Goal: Information Seeking & Learning: Learn about a topic

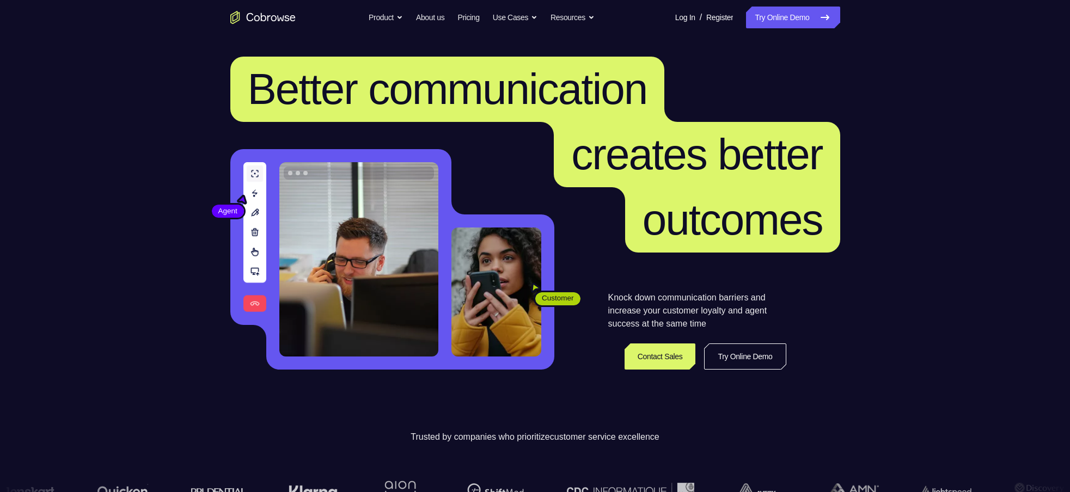
click at [776, 18] on link "Try Online Demo" at bounding box center [793, 18] width 94 height 22
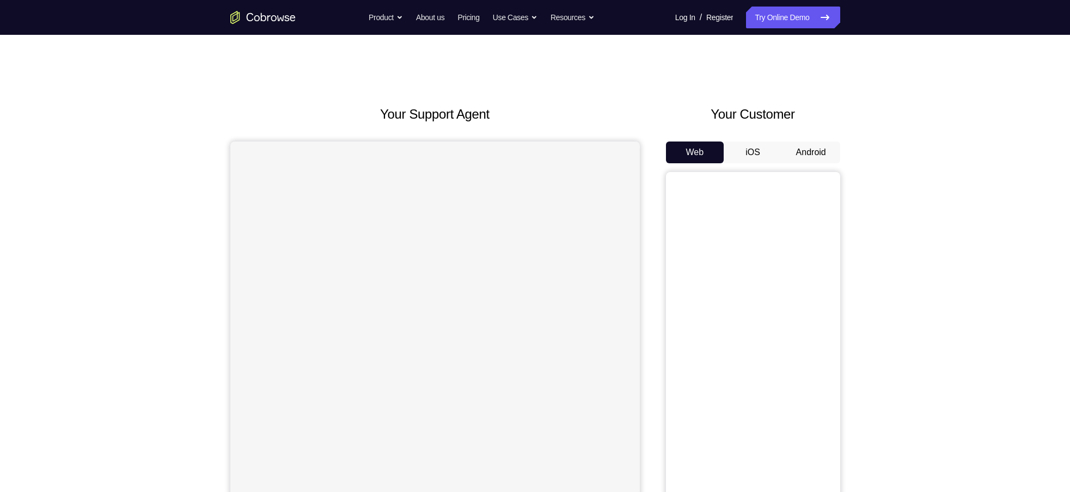
click at [810, 146] on button "Android" at bounding box center [811, 153] width 58 height 22
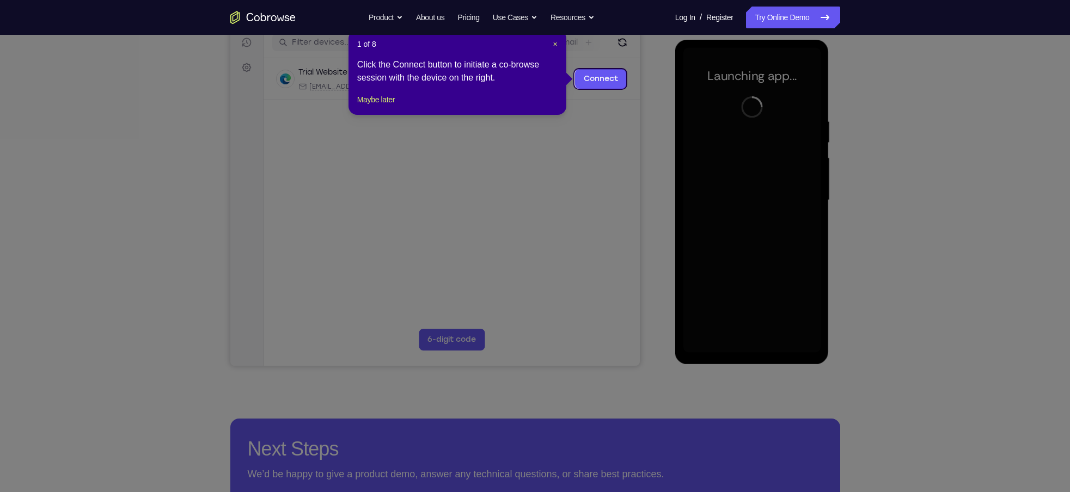
scroll to position [144, 0]
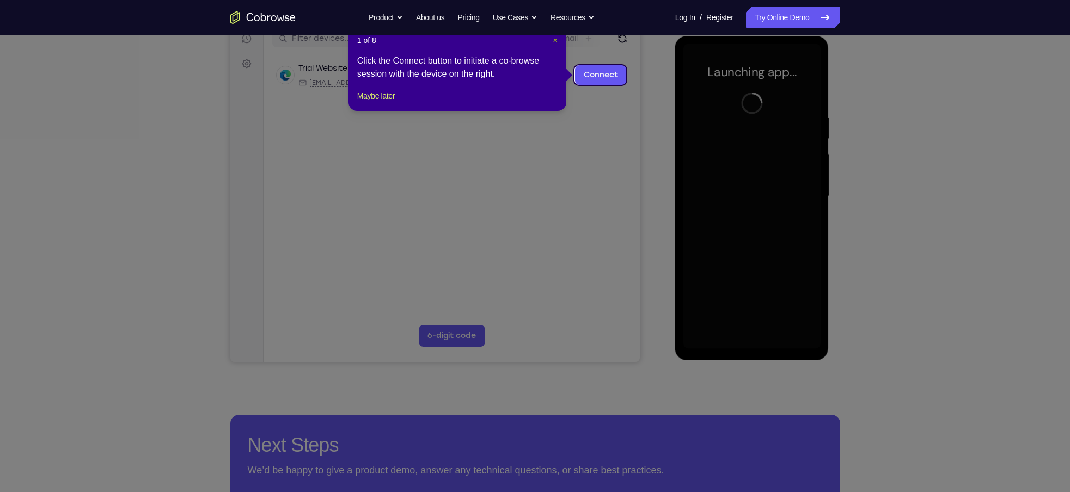
click at [553, 39] on span "×" at bounding box center [555, 40] width 4 height 9
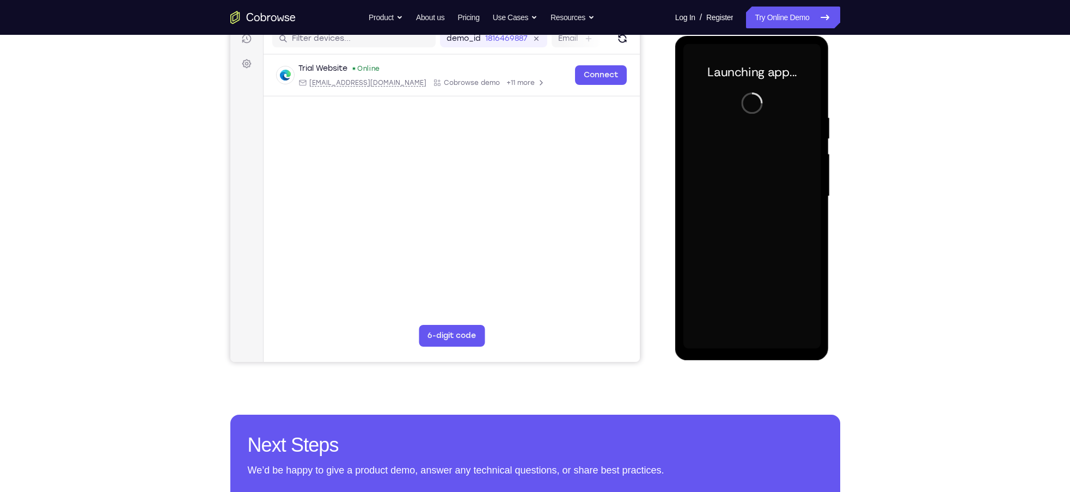
click at [924, 107] on div "Your Support Agent Your Customer Web iOS Android Next Steps We’d be happy to gi…" at bounding box center [535, 250] width 1070 height 718
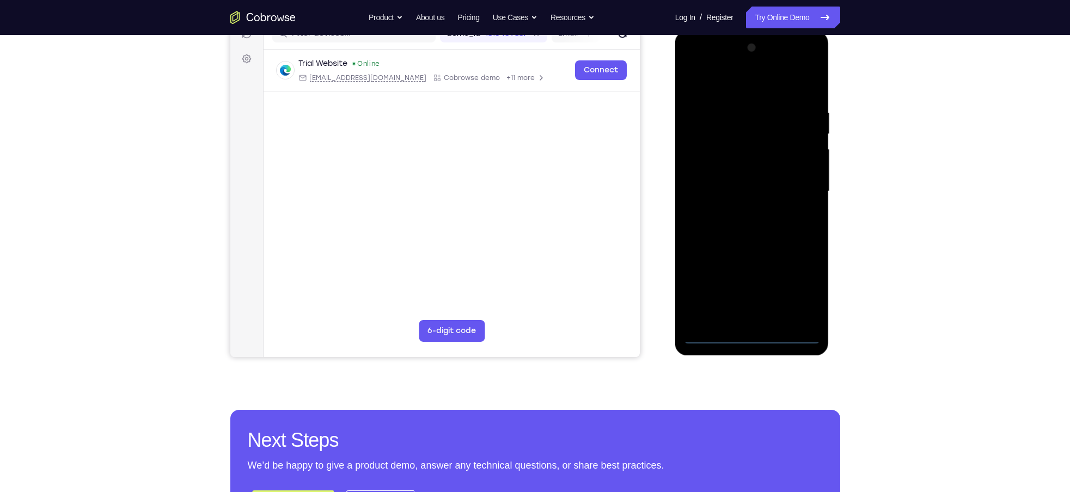
click at [753, 103] on div at bounding box center [751, 191] width 137 height 305
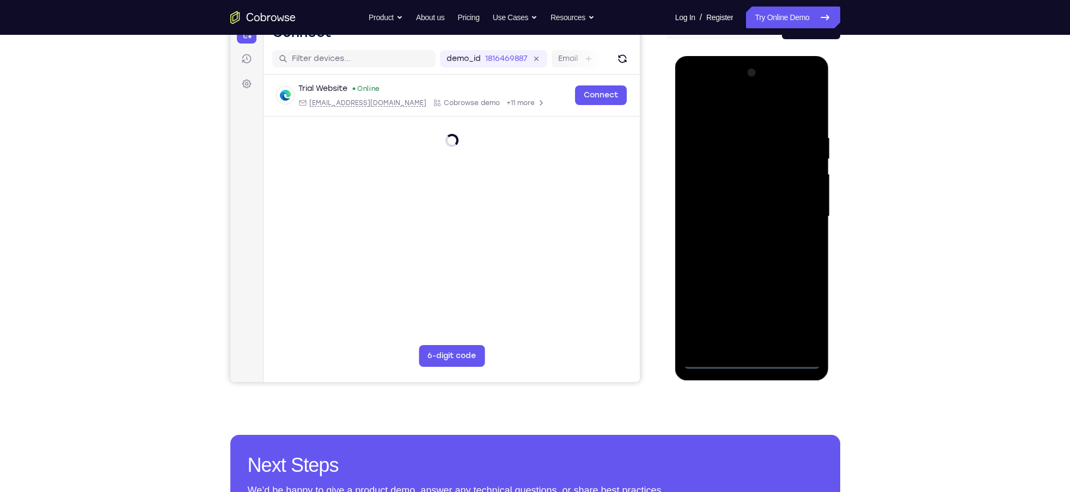
click at [748, 358] on div at bounding box center [751, 216] width 137 height 305
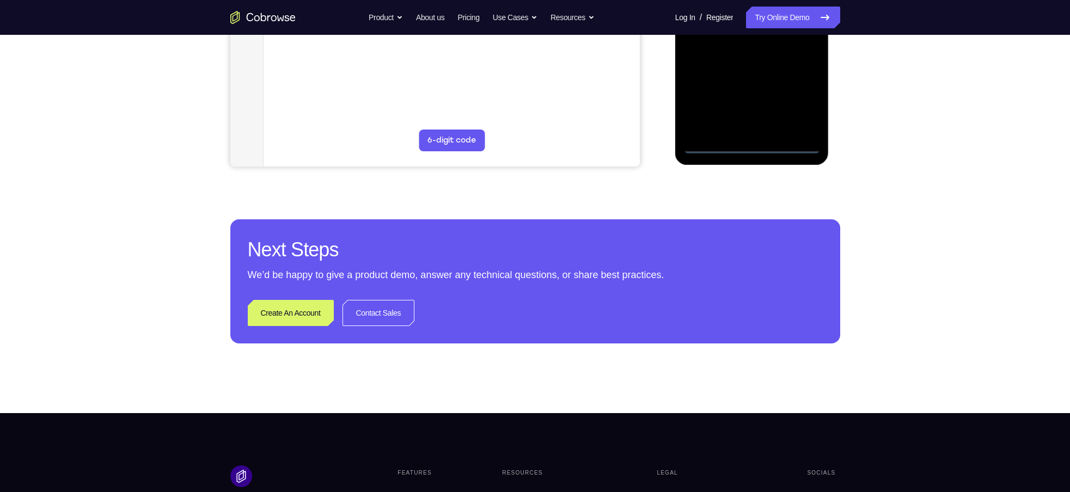
click at [756, 148] on div at bounding box center [751, 1] width 137 height 305
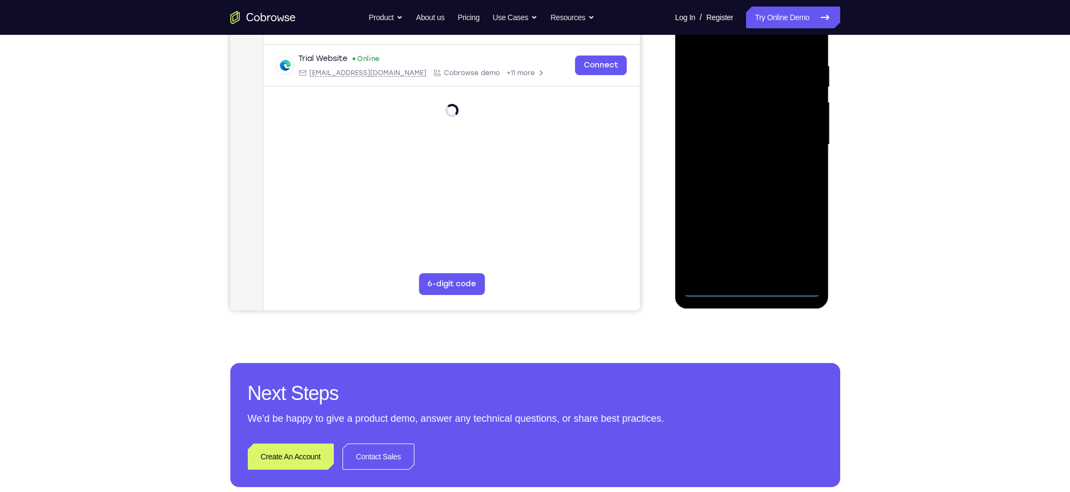
click at [804, 242] on div at bounding box center [751, 144] width 137 height 305
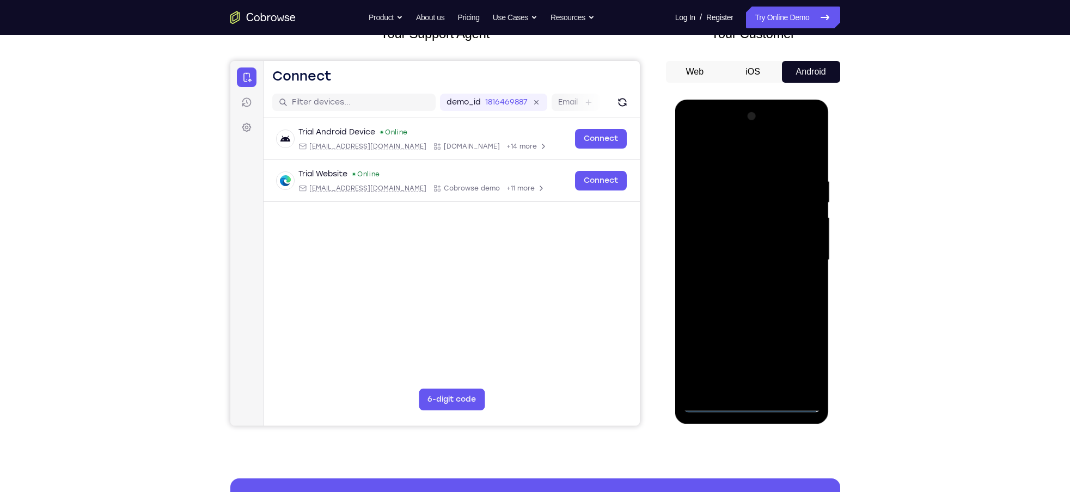
scroll to position [353, 0]
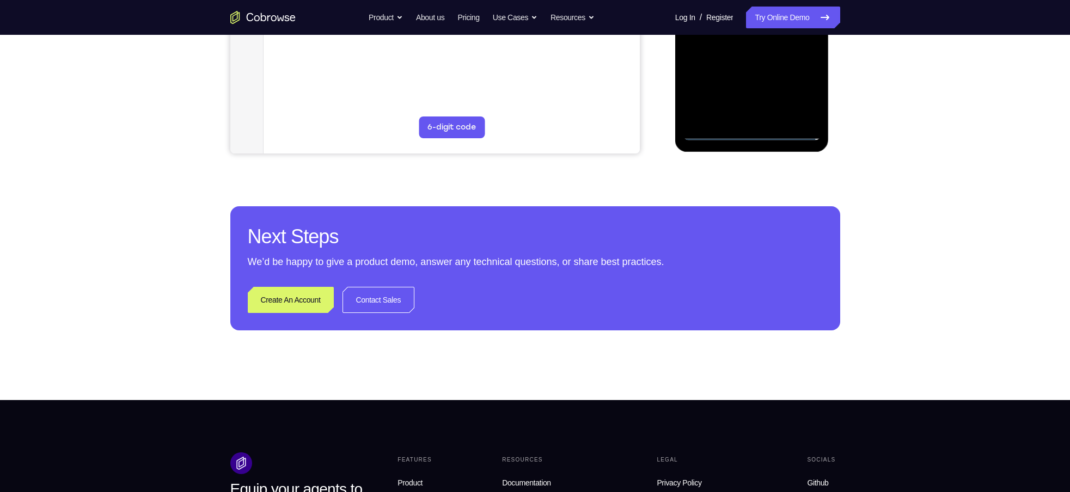
click at [868, 95] on div "Your Support Agent Your Customer Web iOS Android Next Steps We’d be happy to gi…" at bounding box center [535, 41] width 697 height 718
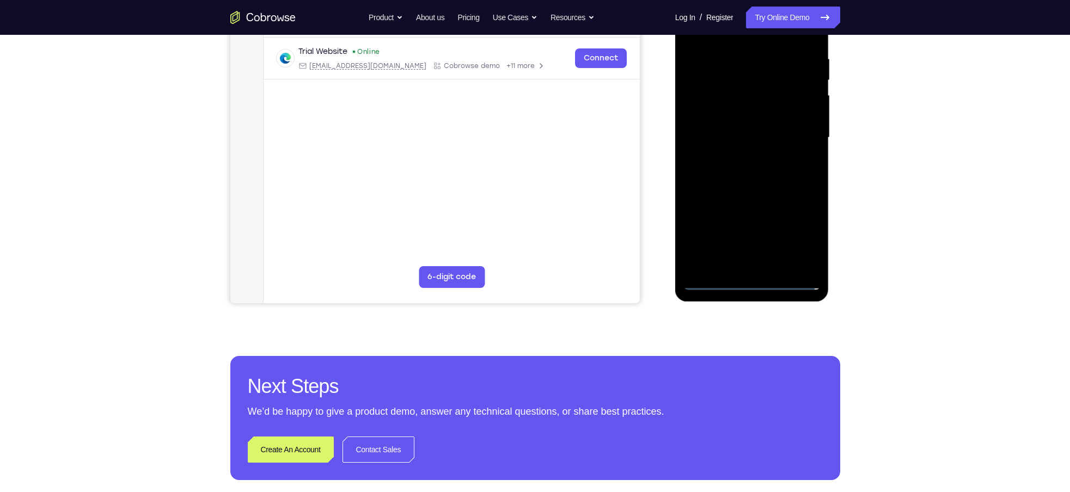
click at [751, 49] on div at bounding box center [751, 137] width 137 height 305
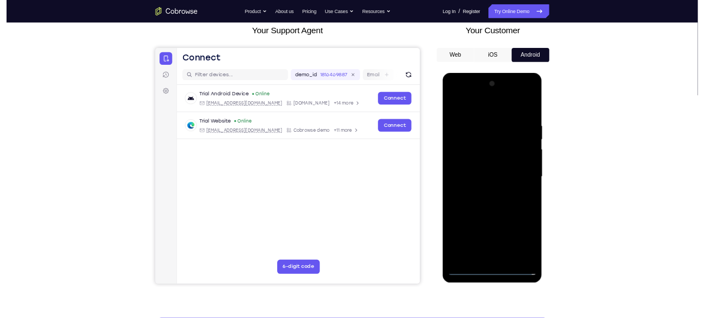
scroll to position [0, 0]
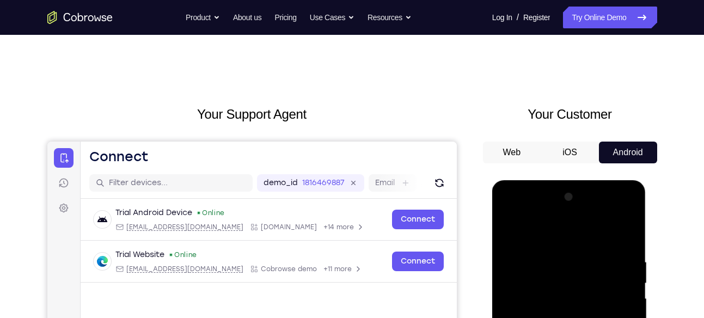
drag, startPoint x: 890, startPoint y: 43, endPoint x: 470, endPoint y: 57, distance: 420.1
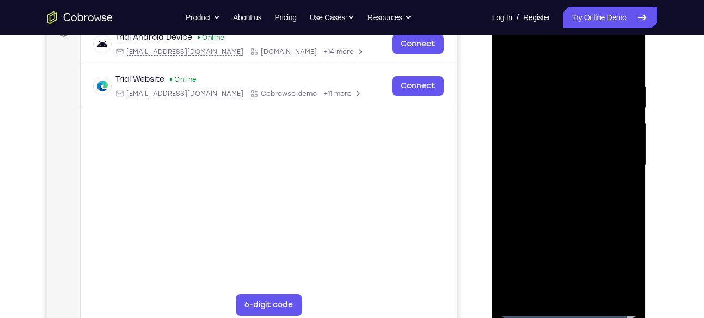
scroll to position [158, 0]
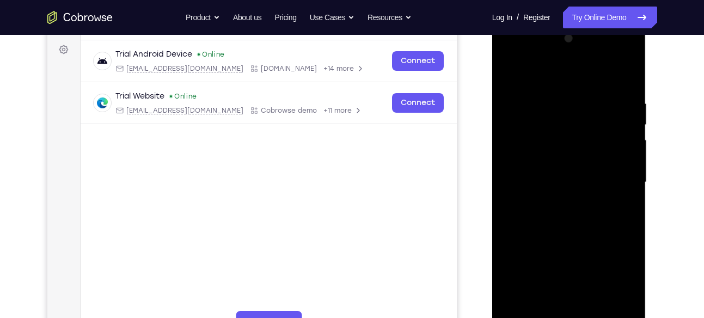
click at [541, 74] on div at bounding box center [568, 182] width 137 height 305
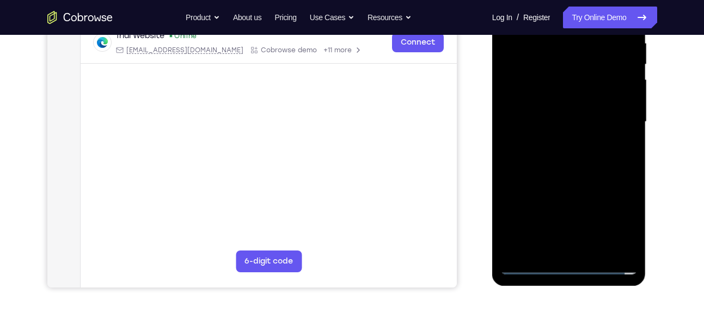
click at [614, 113] on div at bounding box center [568, 122] width 137 height 305
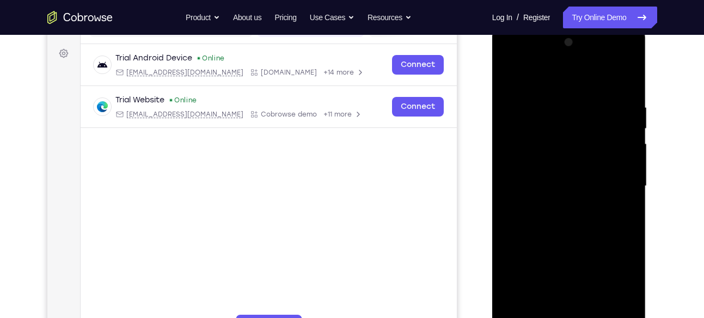
scroll to position [291, 0]
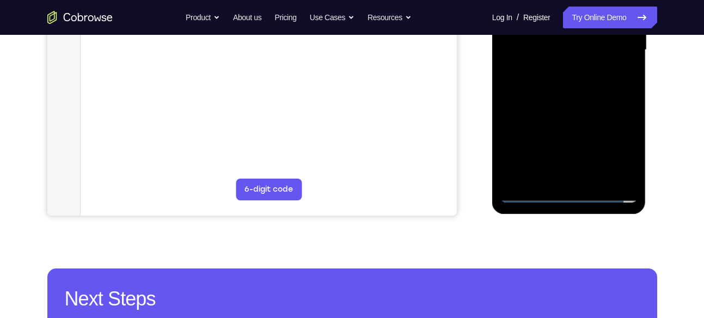
click at [553, 71] on div at bounding box center [568, 50] width 137 height 305
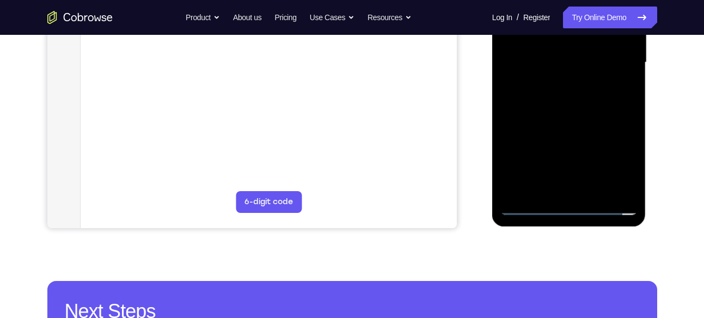
scroll to position [277, 0]
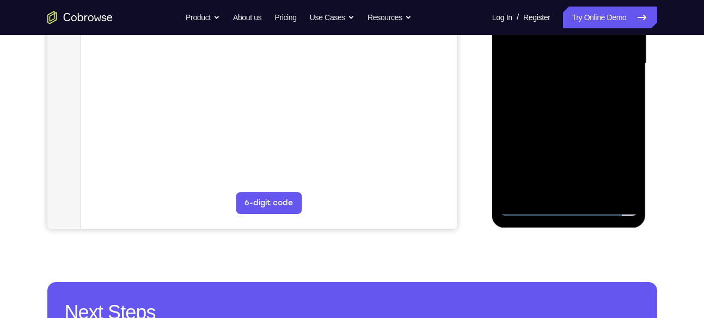
click at [552, 40] on div at bounding box center [568, 63] width 137 height 305
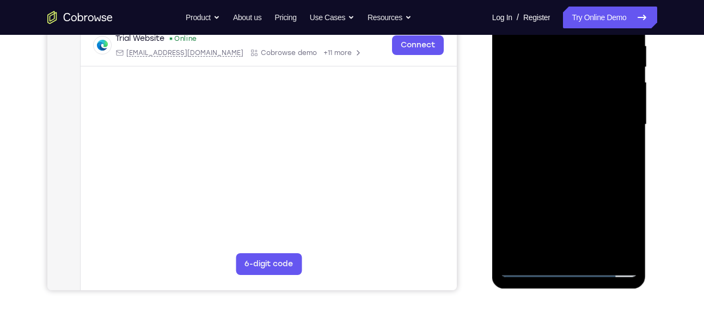
scroll to position [216, 0]
drag, startPoint x: 626, startPoint y: 88, endPoint x: 631, endPoint y: 40, distance: 47.6
click at [631, 40] on div at bounding box center [568, 125] width 137 height 305
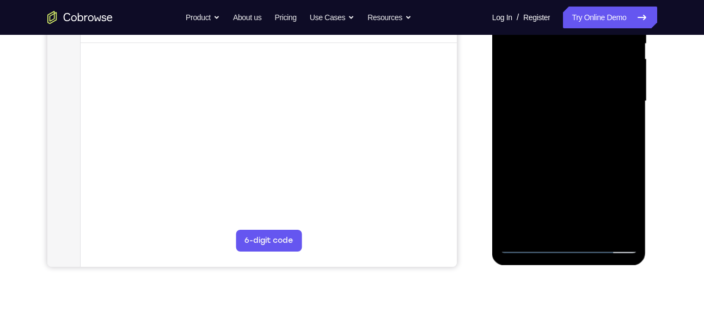
scroll to position [239, 0]
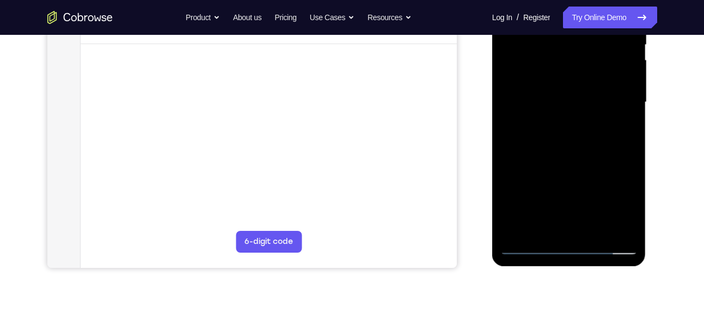
click at [570, 76] on div at bounding box center [568, 102] width 137 height 305
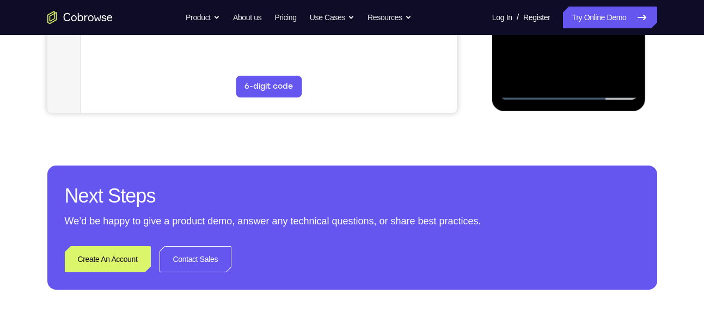
scroll to position [384, 0]
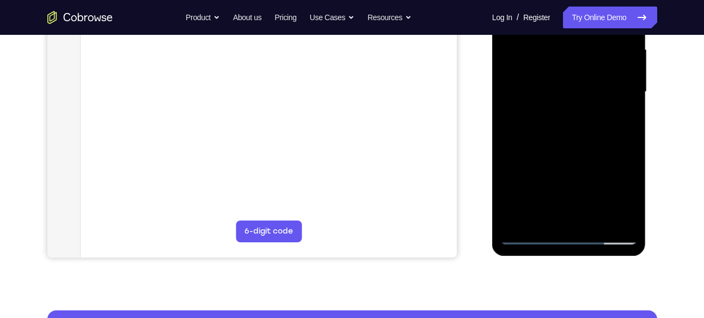
scroll to position [248, 0]
click at [572, 149] on div at bounding box center [568, 92] width 137 height 305
click at [581, 82] on div at bounding box center [568, 92] width 137 height 305
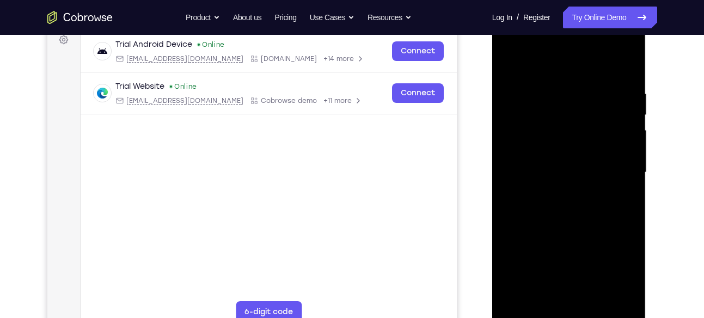
scroll to position [167, 0]
click at [511, 62] on div at bounding box center [568, 173] width 137 height 305
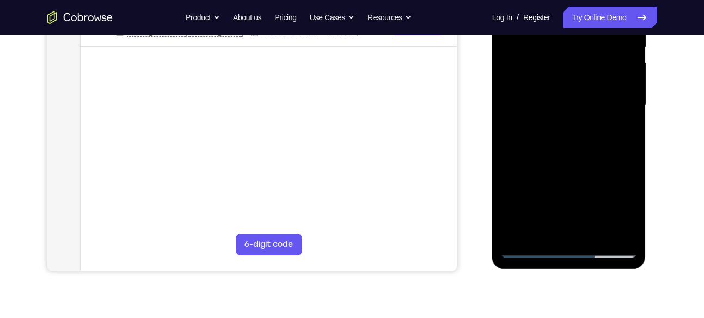
scroll to position [216, 0]
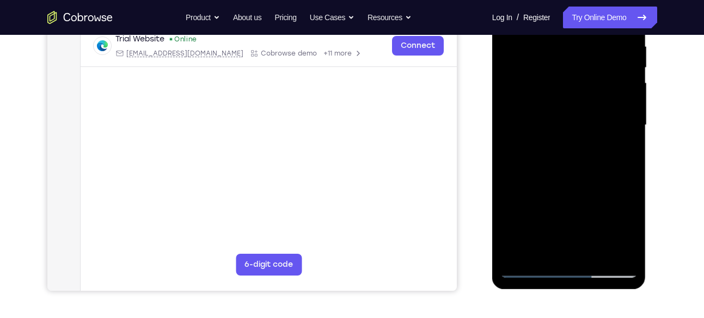
click at [554, 65] on div at bounding box center [568, 125] width 137 height 305
click at [578, 84] on div at bounding box center [568, 125] width 137 height 305
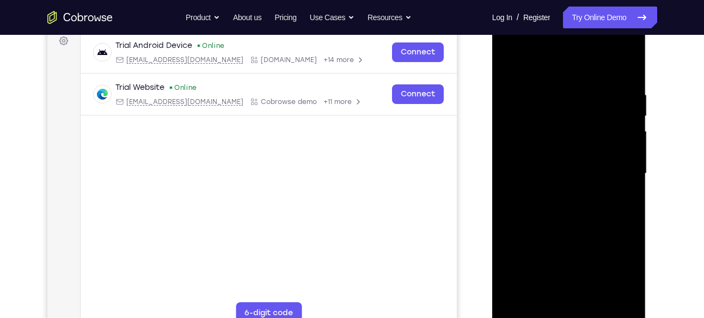
scroll to position [167, 0]
click at [510, 61] on div at bounding box center [568, 174] width 137 height 305
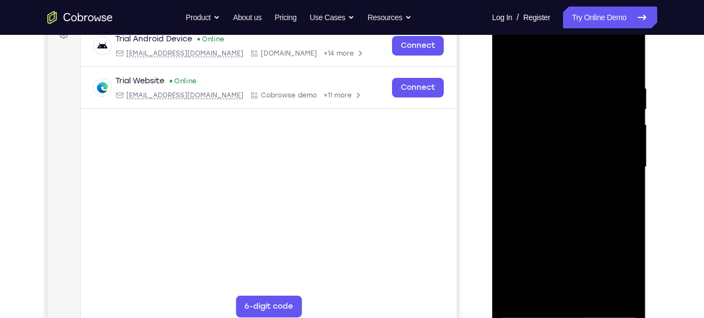
scroll to position [173, 0]
click at [631, 54] on div at bounding box center [568, 167] width 137 height 305
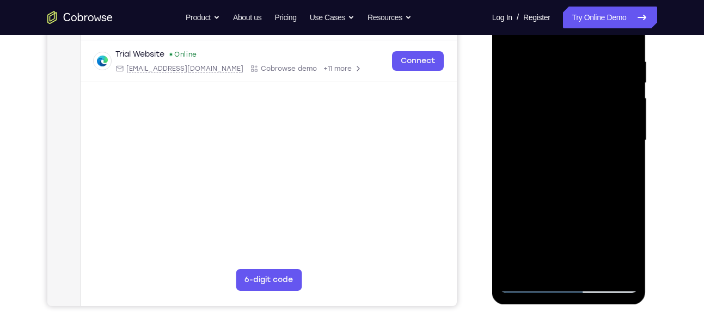
scroll to position [179, 0]
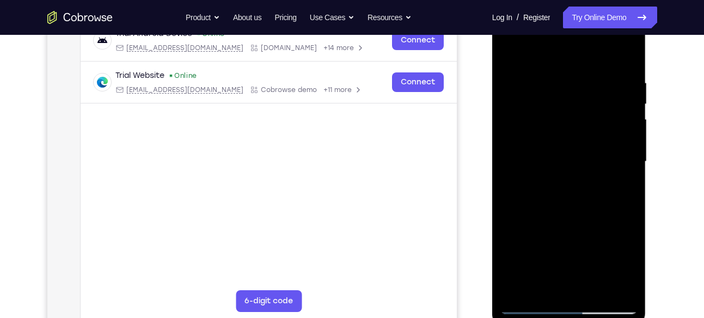
click at [510, 51] on div at bounding box center [568, 161] width 137 height 305
click at [551, 74] on div at bounding box center [568, 161] width 137 height 305
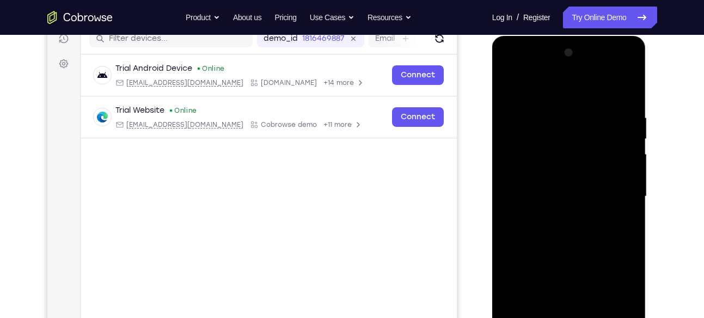
scroll to position [144, 0]
click at [625, 89] on div at bounding box center [568, 197] width 137 height 305
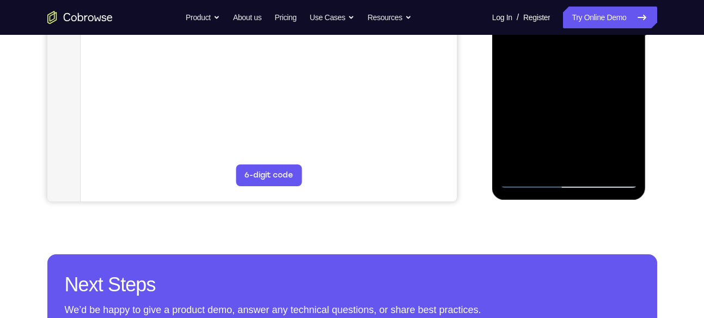
scroll to position [304, 0]
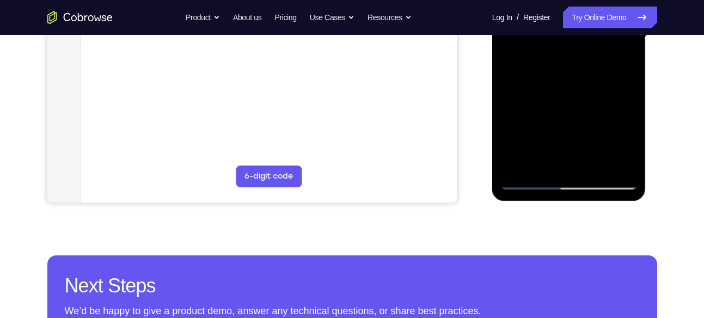
drag, startPoint x: 564, startPoint y: 95, endPoint x: 577, endPoint y: 44, distance: 52.8
click at [577, 44] on div at bounding box center [568, 37] width 137 height 305
drag, startPoint x: 569, startPoint y: 102, endPoint x: 588, endPoint y: 28, distance: 76.5
click at [588, 28] on div at bounding box center [568, 37] width 137 height 305
drag, startPoint x: 560, startPoint y: 109, endPoint x: 579, endPoint y: 27, distance: 84.5
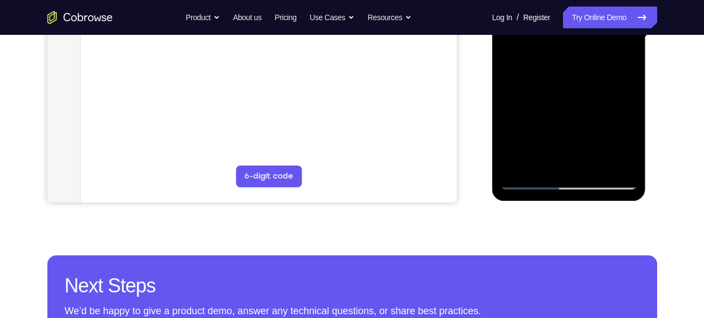
click at [579, 27] on div at bounding box center [568, 37] width 137 height 305
drag, startPoint x: 571, startPoint y: 109, endPoint x: 581, endPoint y: 38, distance: 71.5
click at [581, 38] on div at bounding box center [568, 37] width 137 height 305
drag, startPoint x: 570, startPoint y: 109, endPoint x: 576, endPoint y: 41, distance: 68.3
click at [576, 41] on div at bounding box center [568, 37] width 137 height 305
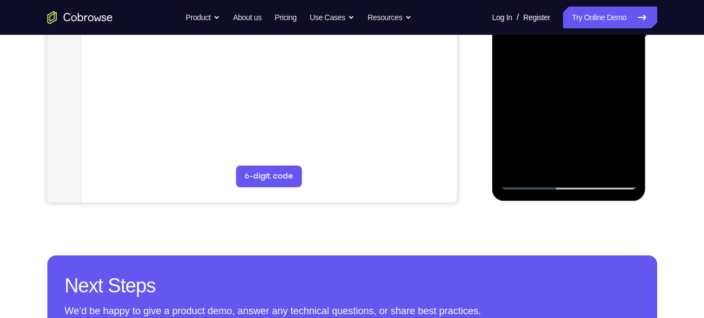
drag, startPoint x: 567, startPoint y: 111, endPoint x: 589, endPoint y: 46, distance: 68.9
click at [589, 46] on div at bounding box center [568, 37] width 137 height 305
drag, startPoint x: 563, startPoint y: 105, endPoint x: 576, endPoint y: 47, distance: 59.3
click at [576, 47] on div at bounding box center [568, 37] width 137 height 305
drag, startPoint x: 566, startPoint y: 99, endPoint x: 565, endPoint y: 8, distance: 91.0
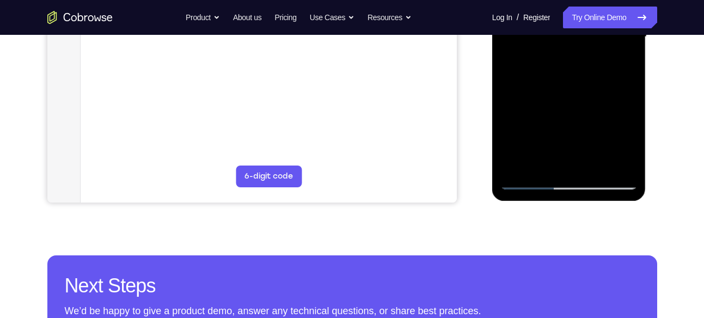
click at [565, 8] on div at bounding box center [568, 37] width 137 height 305
drag, startPoint x: 577, startPoint y: 101, endPoint x: 583, endPoint y: 66, distance: 35.9
click at [583, 66] on div at bounding box center [568, 37] width 137 height 305
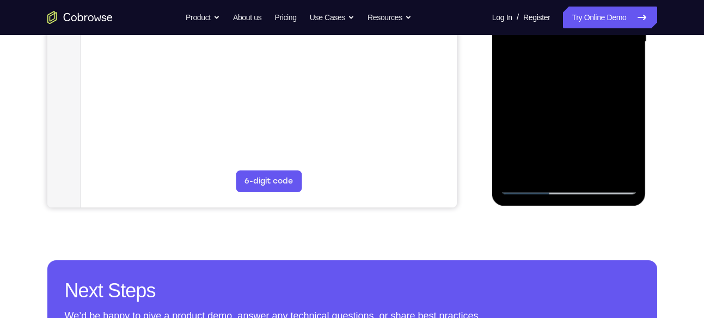
scroll to position [297, 0]
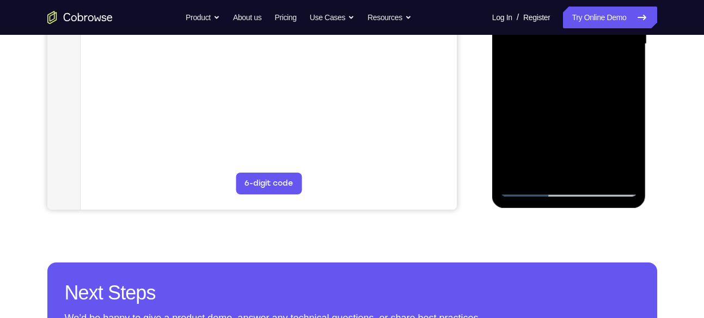
click at [630, 74] on div at bounding box center [568, 44] width 137 height 305
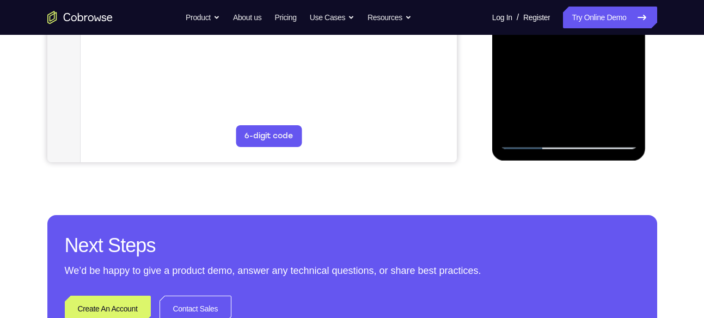
scroll to position [362, 0]
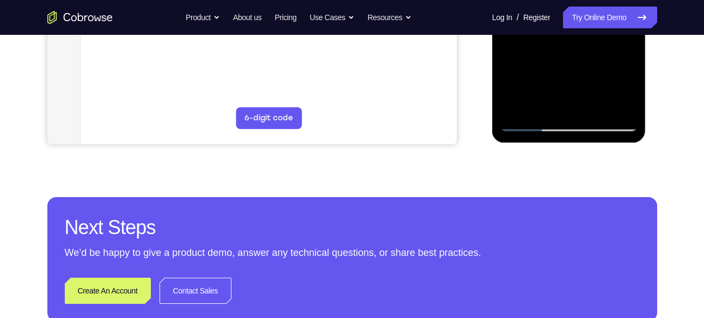
drag, startPoint x: 570, startPoint y: 71, endPoint x: 587, endPoint y: 13, distance: 61.0
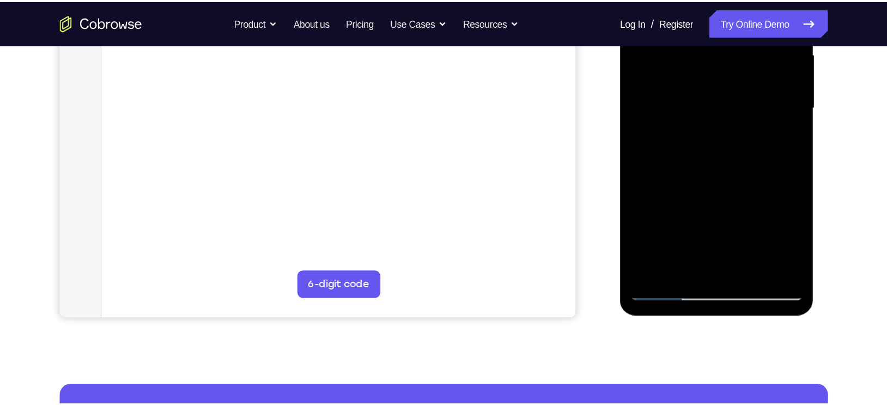
scroll to position [275, 0]
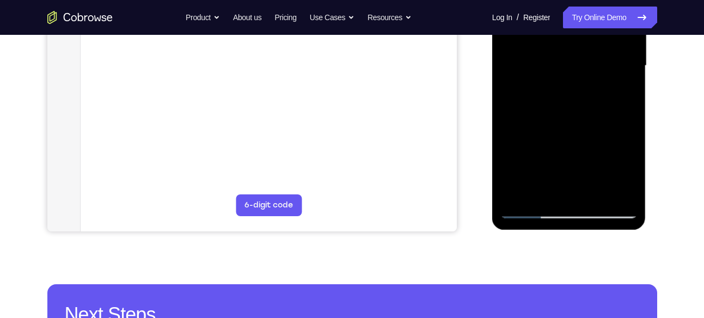
drag, startPoint x: 570, startPoint y: 107, endPoint x: 557, endPoint y: 5, distance: 102.7
click at [557, 5] on div at bounding box center [568, 65] width 137 height 305
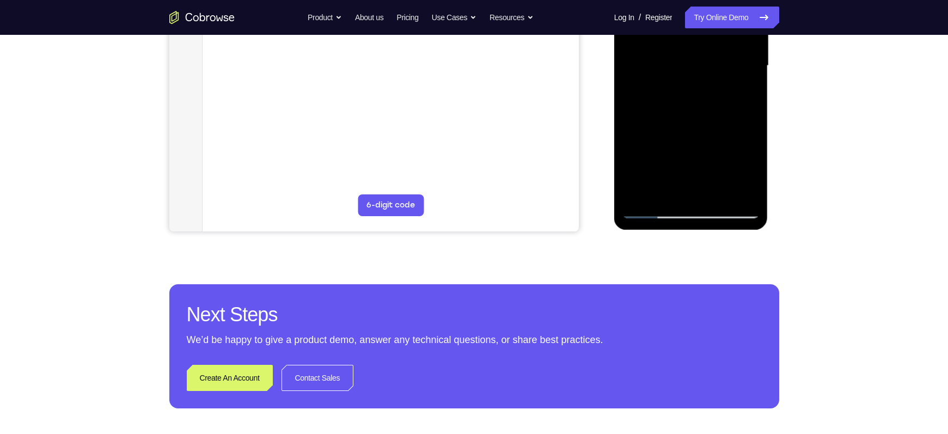
drag, startPoint x: 557, startPoint y: 5, endPoint x: 598, endPoint y: 84, distance: 89.6
click at [598, 84] on div "Your Support Agent Your Customer Web iOS Android" at bounding box center [474, 31] width 610 height 402
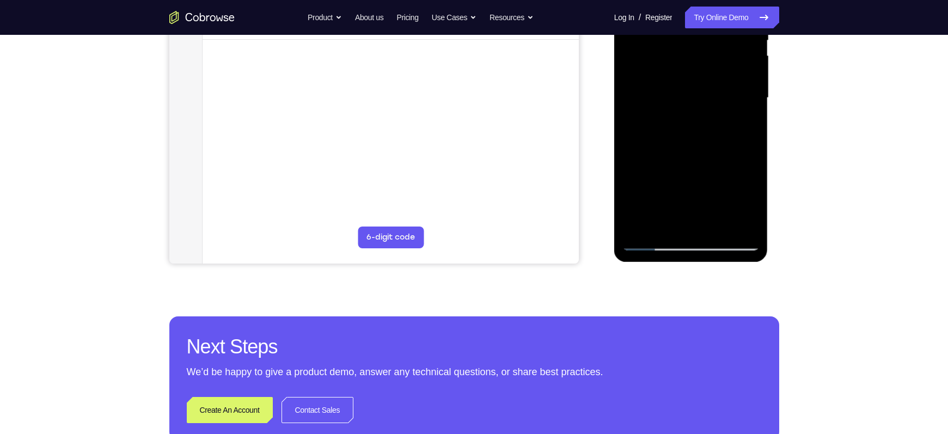
scroll to position [246, 0]
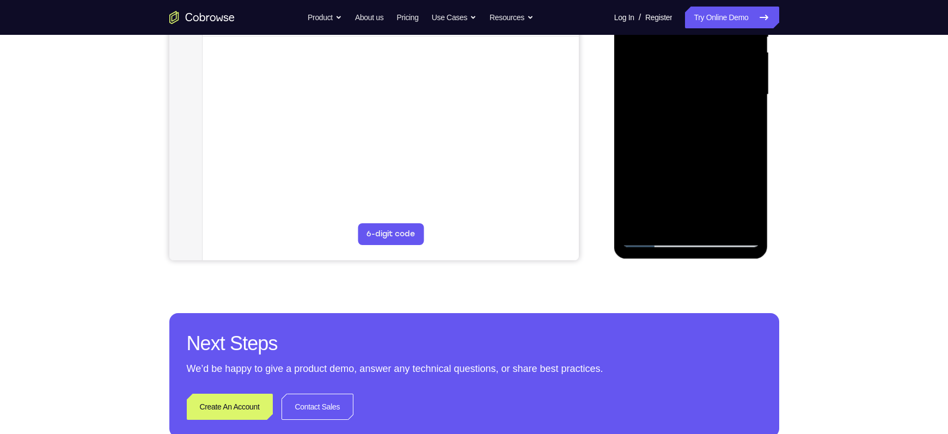
drag, startPoint x: 676, startPoint y: 137, endPoint x: 709, endPoint y: 39, distance: 103.3
click at [709, 39] on div at bounding box center [690, 94] width 137 height 305
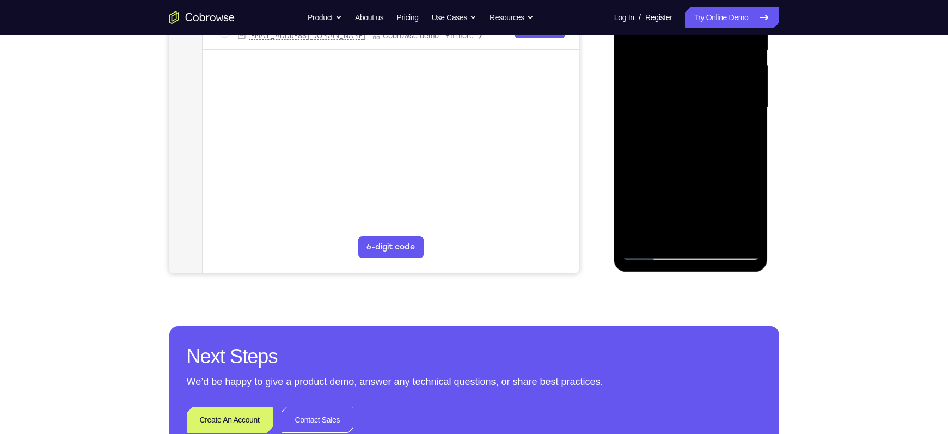
scroll to position [234, 0]
drag, startPoint x: 675, startPoint y: 157, endPoint x: 706, endPoint y: 30, distance: 130.6
click at [706, 30] on div at bounding box center [690, 107] width 137 height 305
drag, startPoint x: 702, startPoint y: 128, endPoint x: 716, endPoint y: 69, distance: 60.5
click at [716, 69] on div at bounding box center [690, 107] width 137 height 305
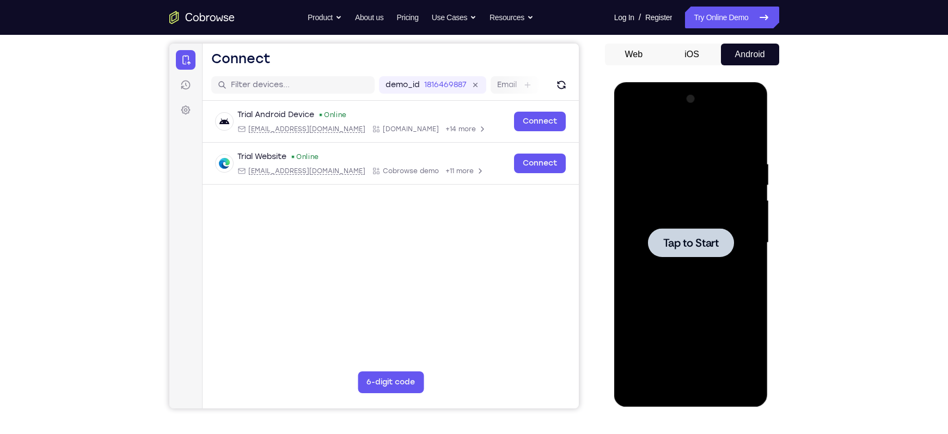
scroll to position [88, 0]
